Goal: Communication & Community: Answer question/provide support

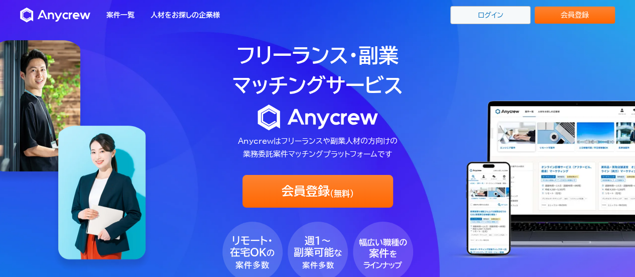
click at [502, 15] on link "ログイン" at bounding box center [490, 15] width 80 height 18
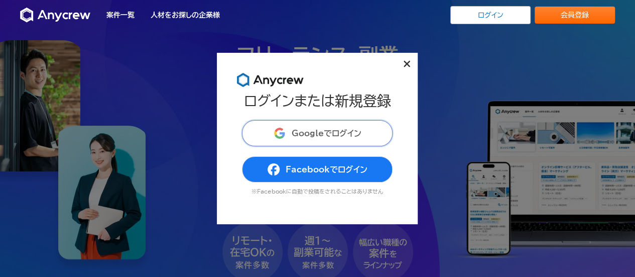
click at [345, 131] on span "Googleでログイン" at bounding box center [327, 133] width 70 height 8
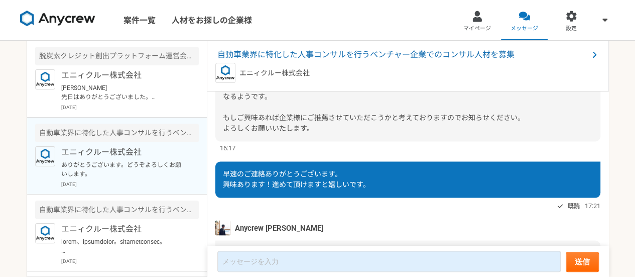
scroll to position [834, 0]
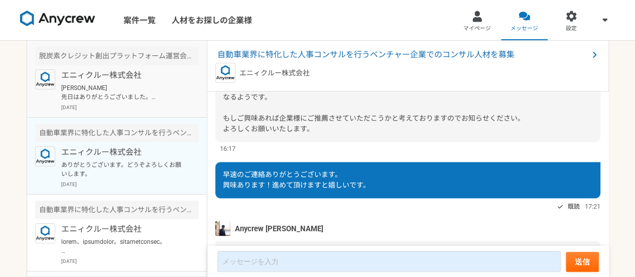
click at [143, 100] on p "浅井まどか様 先日はありがとうございました。 自治体案件の件ですがこちらご案内させていただきます。 早くて9月末からの参画になりますのでタイミングとしては適切…" at bounding box center [123, 92] width 124 height 18
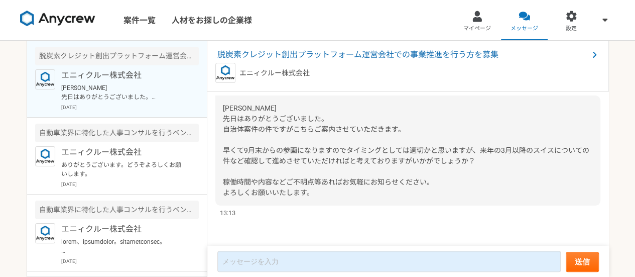
scroll to position [45, 0]
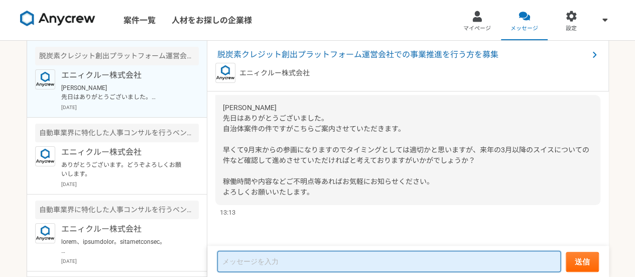
click at [284, 259] on textarea at bounding box center [388, 260] width 343 height 21
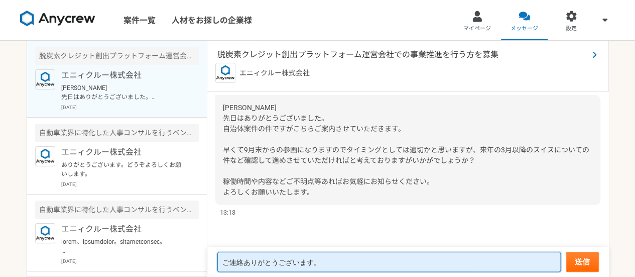
type textarea "ご連絡ありがとうございます。"
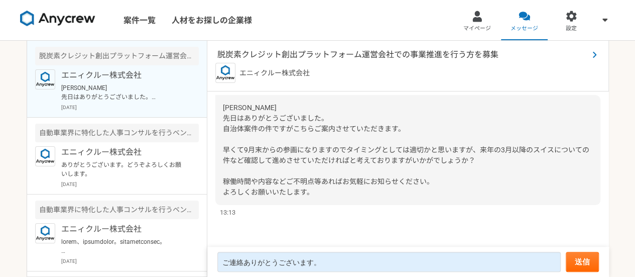
click at [366, 51] on span "脱炭素クレジット創出プラットフォーム運営会社での事業推進を行う方を募集" at bounding box center [402, 55] width 371 height 12
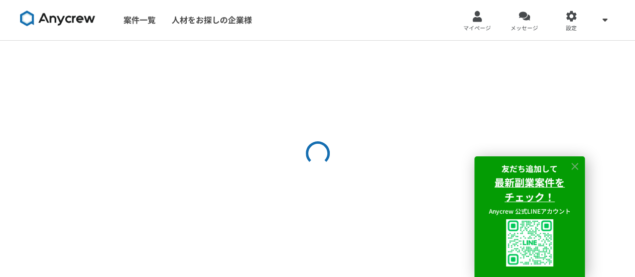
click at [574, 164] on icon at bounding box center [575, 167] width 12 height 12
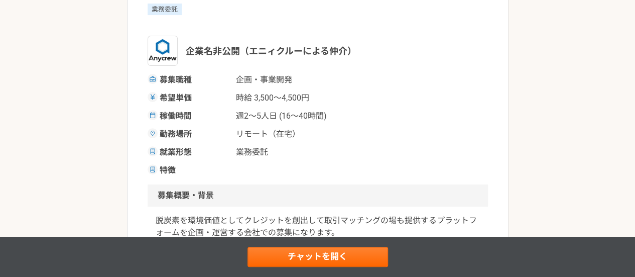
scroll to position [135, 0]
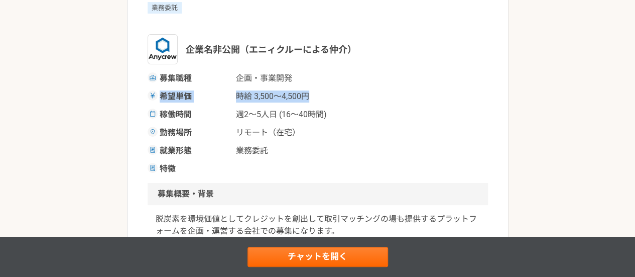
drag, startPoint x: 158, startPoint y: 95, endPoint x: 315, endPoint y: 92, distance: 157.1
click at [315, 92] on div "希望単価 時給 3,500〜4,500円" at bounding box center [318, 96] width 340 height 12
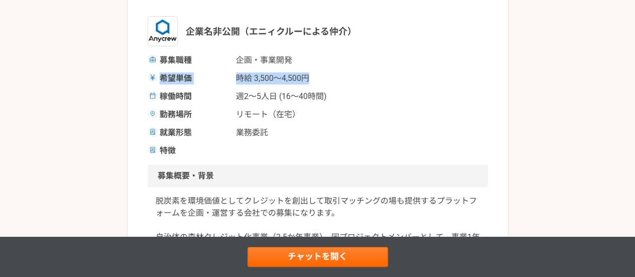
scroll to position [167, 0]
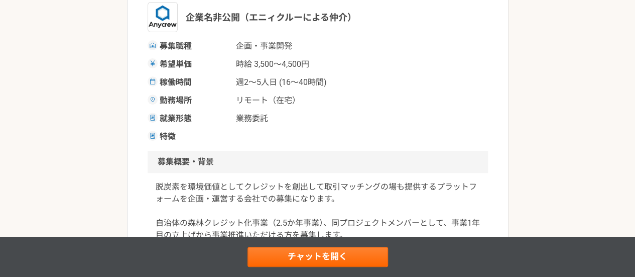
click at [359, 106] on div "勤務場所 リモート（在宅）" at bounding box center [318, 100] width 340 height 12
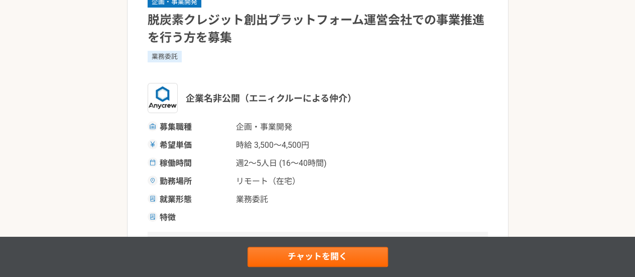
scroll to position [87, 0]
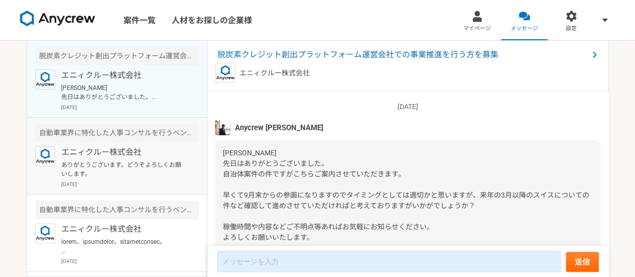
click at [160, 175] on p "ありがとうございます。どうぞよろしくお願いします。" at bounding box center [123, 169] width 124 height 18
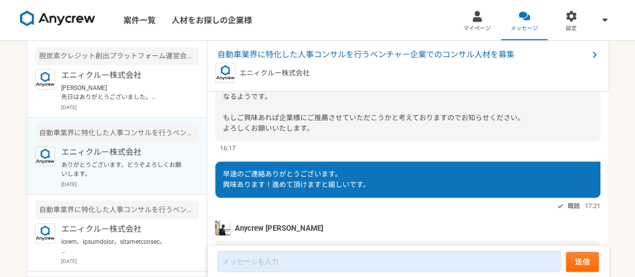
scroll to position [833, 0]
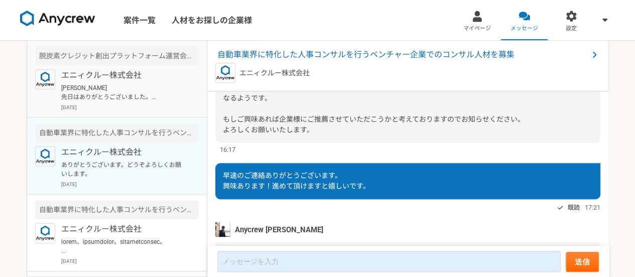
click at [140, 85] on p "[PERSON_NAME] 先日はありがとうございました。 自治体案件の件ですがこちらご案内させていただきます。 早くて9月末からの参画になりますのでタイミン…" at bounding box center [123, 92] width 124 height 18
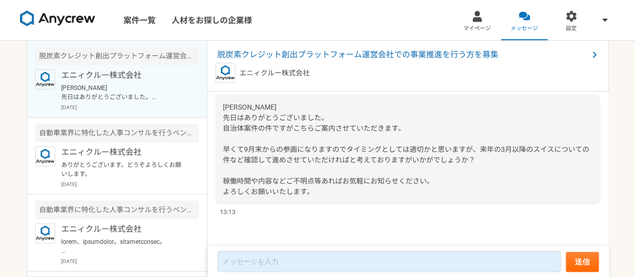
scroll to position [45, 0]
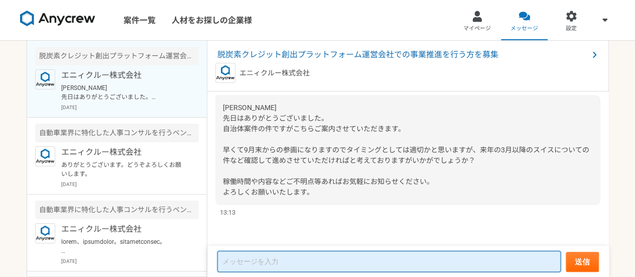
click at [298, 254] on textarea at bounding box center [388, 260] width 343 height 21
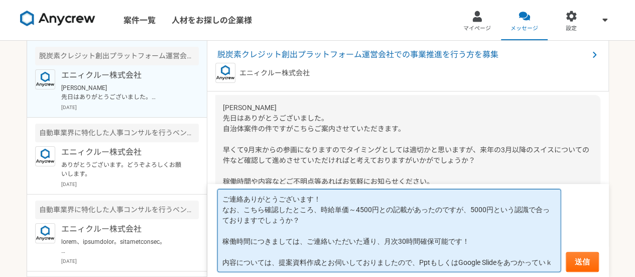
scroll to position [6, 0]
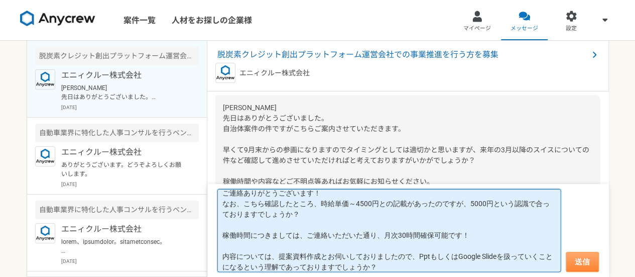
type textarea "ご連絡ありがとうございます！ なお、こちら確認したところ、時給単価～4500円との記載があったのですが、5000円という認識で合っておりますでしょうか？ 稼働…"
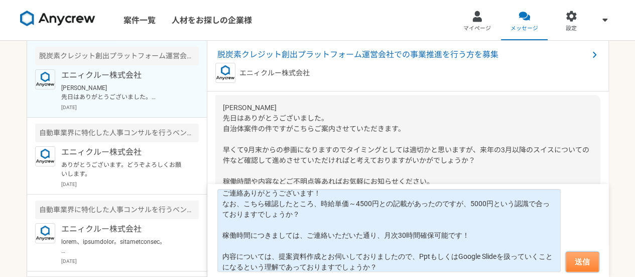
click at [574, 260] on button "送信" at bounding box center [582, 261] width 33 height 20
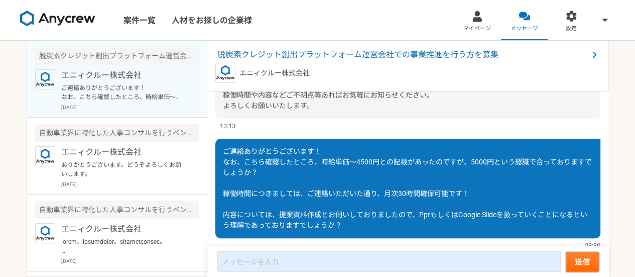
scroll to position [165, 0]
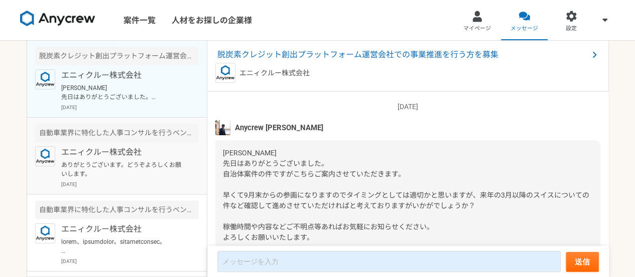
scroll to position [45, 0]
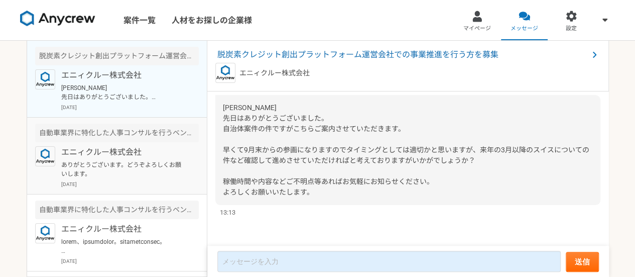
click at [127, 162] on p "ありがとうございます。どうぞよろしくお願いします。" at bounding box center [123, 169] width 124 height 18
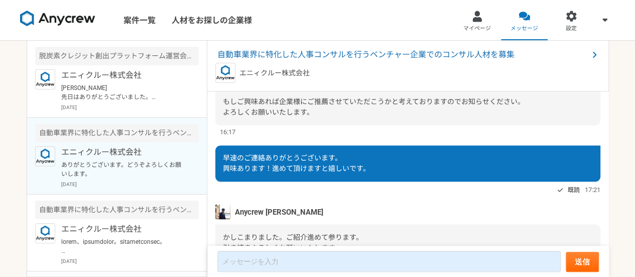
scroll to position [850, 0]
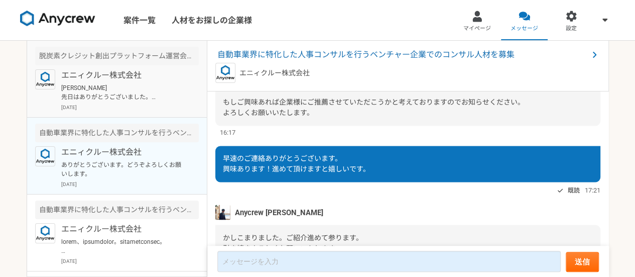
click at [151, 87] on p "[PERSON_NAME] 先日はありがとうございました。 自治体案件の件ですがこちらご案内させていただきます。 早くて9月末からの参画になりますのでタイミン…" at bounding box center [123, 92] width 124 height 18
